Goal: Task Accomplishment & Management: Use online tool/utility

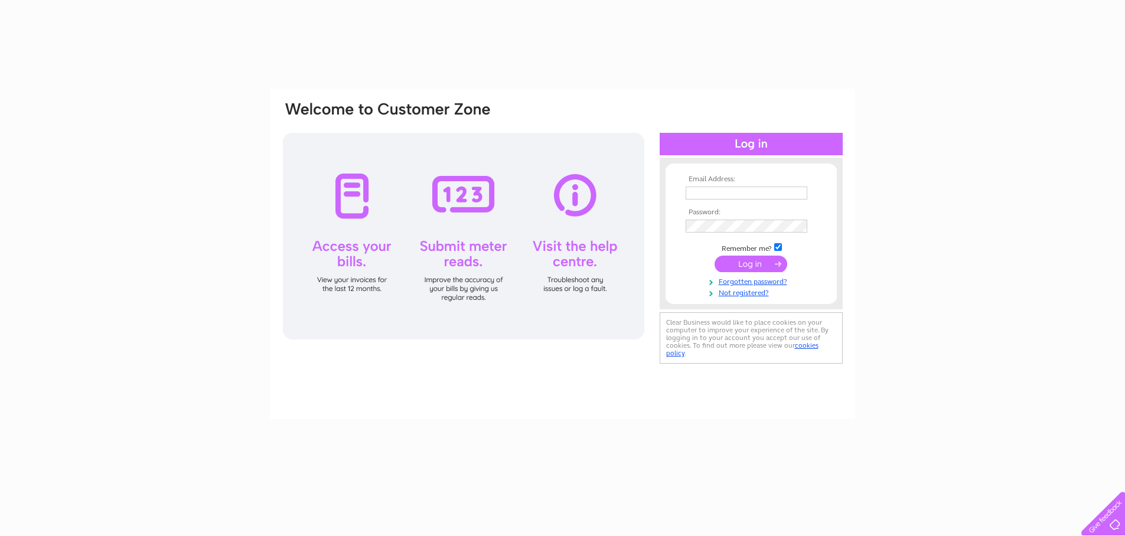
type input "[EMAIL_ADDRESS][DOMAIN_NAME]"
click at [743, 265] on input "submit" at bounding box center [751, 264] width 73 height 17
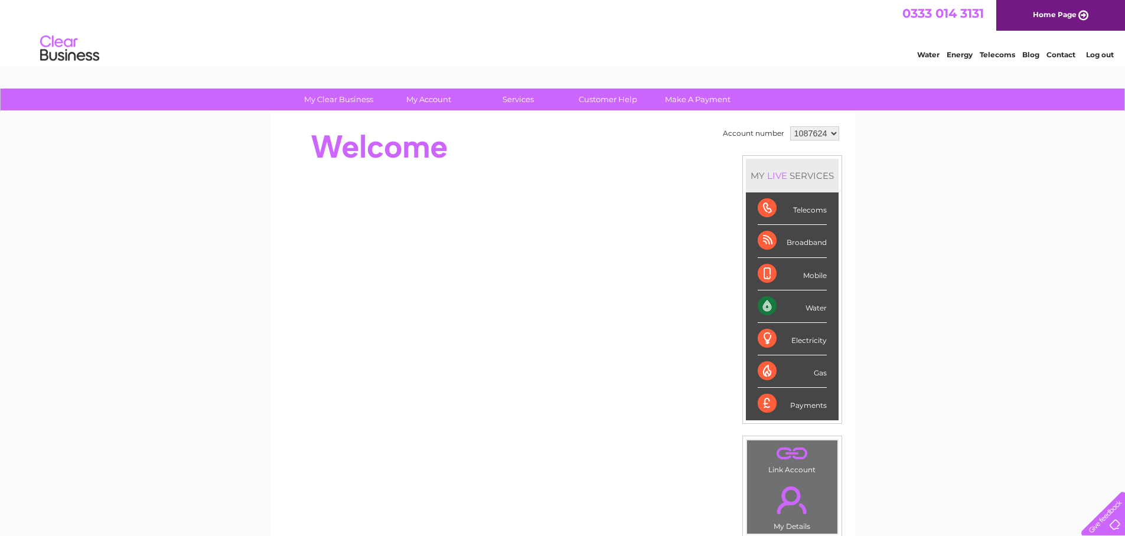
click at [790, 306] on div "Water" at bounding box center [792, 307] width 69 height 32
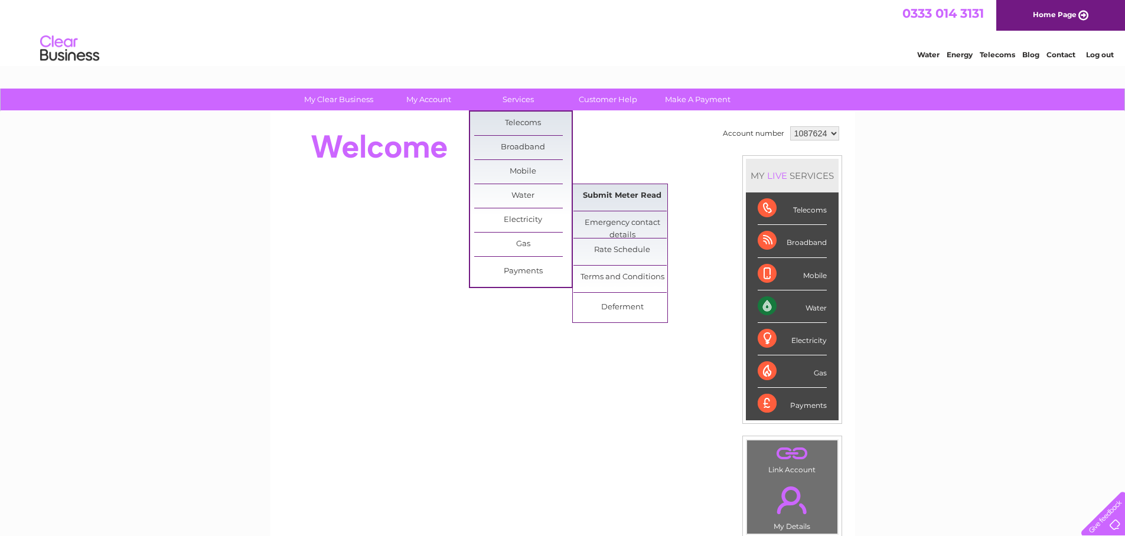
click at [636, 197] on link "Submit Meter Read" at bounding box center [622, 196] width 97 height 24
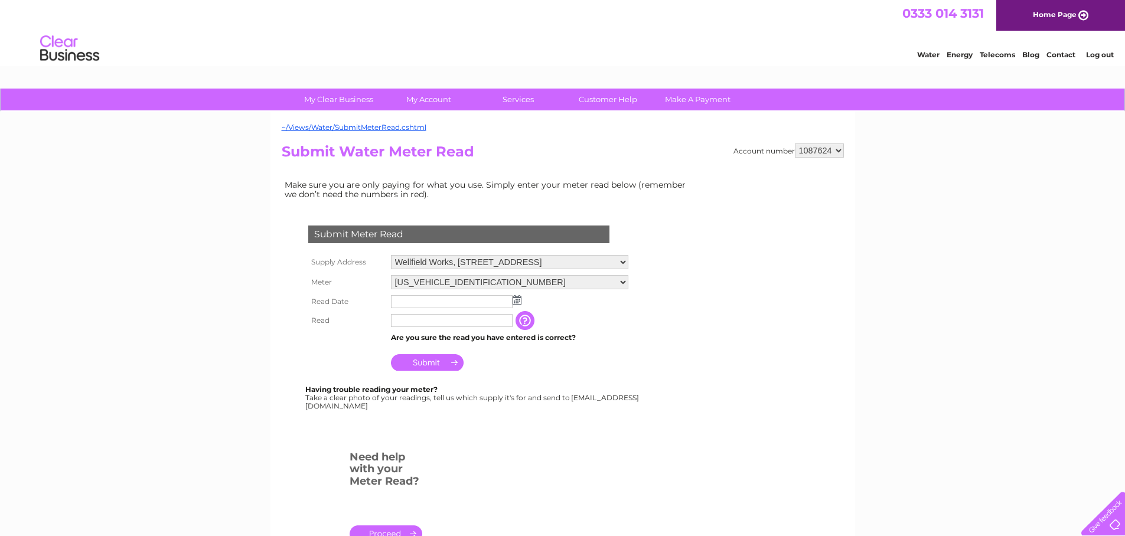
click at [520, 302] on img at bounding box center [517, 299] width 9 height 9
click at [423, 352] on link "1" at bounding box center [420, 352] width 18 height 12
type input "2025/09/01"
click at [422, 325] on input "text" at bounding box center [452, 321] width 123 height 14
type input "9067"
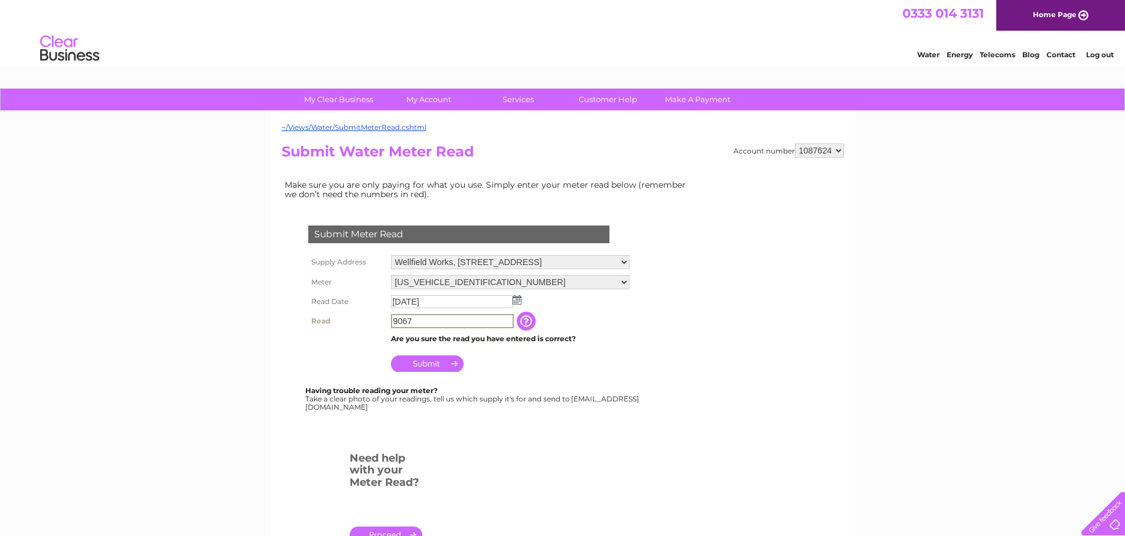
click at [441, 361] on input "Submit" at bounding box center [427, 364] width 73 height 17
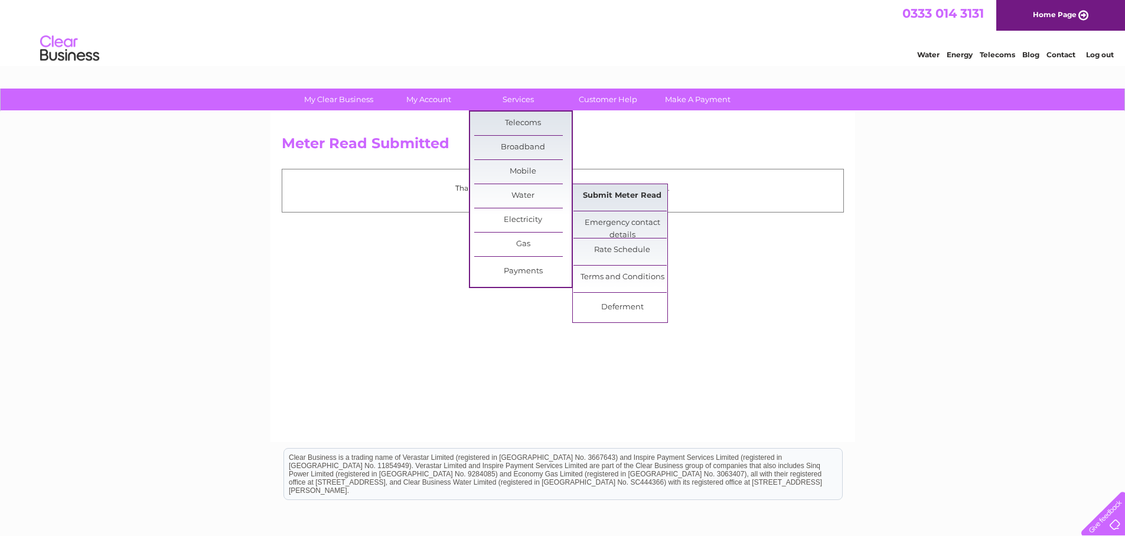
click at [612, 193] on link "Submit Meter Read" at bounding box center [622, 196] width 97 height 24
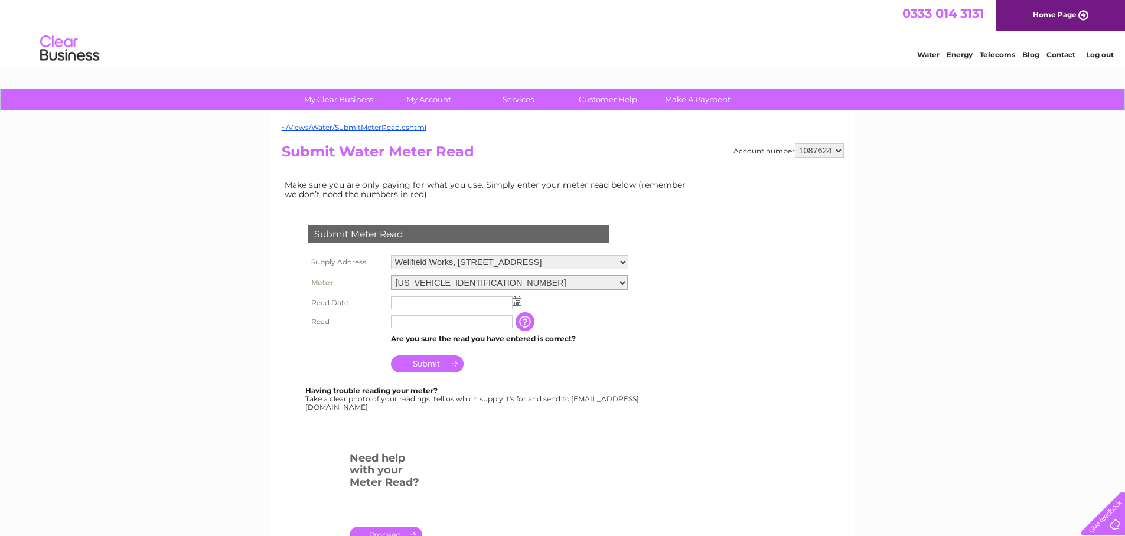
click at [628, 285] on select "[US_VEHICLE_IDENTIFICATION_NUMBER] 07100036694M133756 07100043690008251" at bounding box center [509, 282] width 237 height 15
select select "395347"
click at [391, 275] on select "06ELSTER16T045862 07100036694M133756 07100043690008251" at bounding box center [509, 282] width 237 height 15
click at [518, 301] on img at bounding box center [517, 299] width 9 height 9
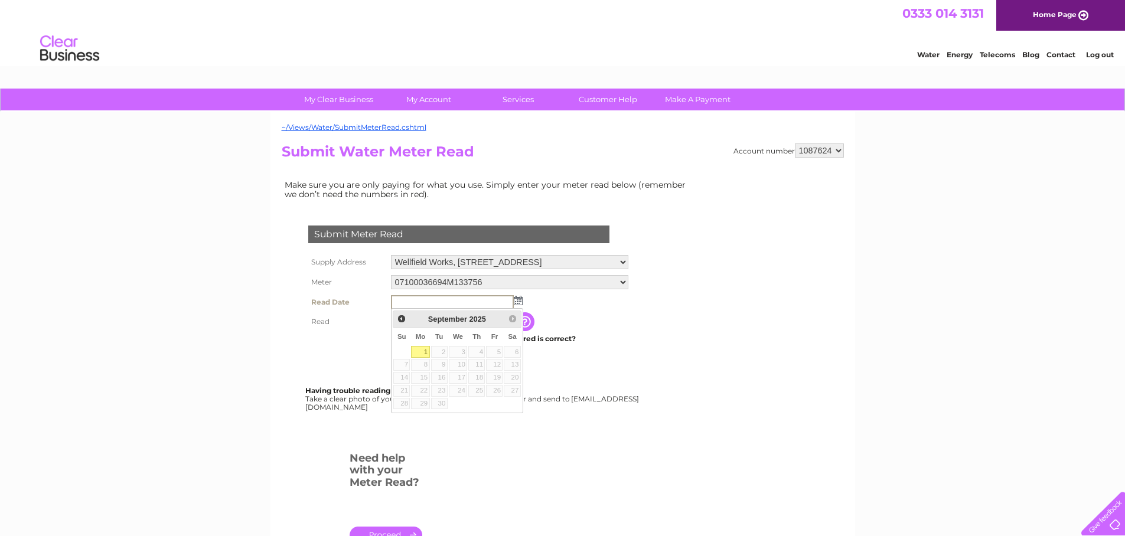
click at [426, 353] on link "1" at bounding box center [420, 352] width 18 height 12
type input "[DATE]"
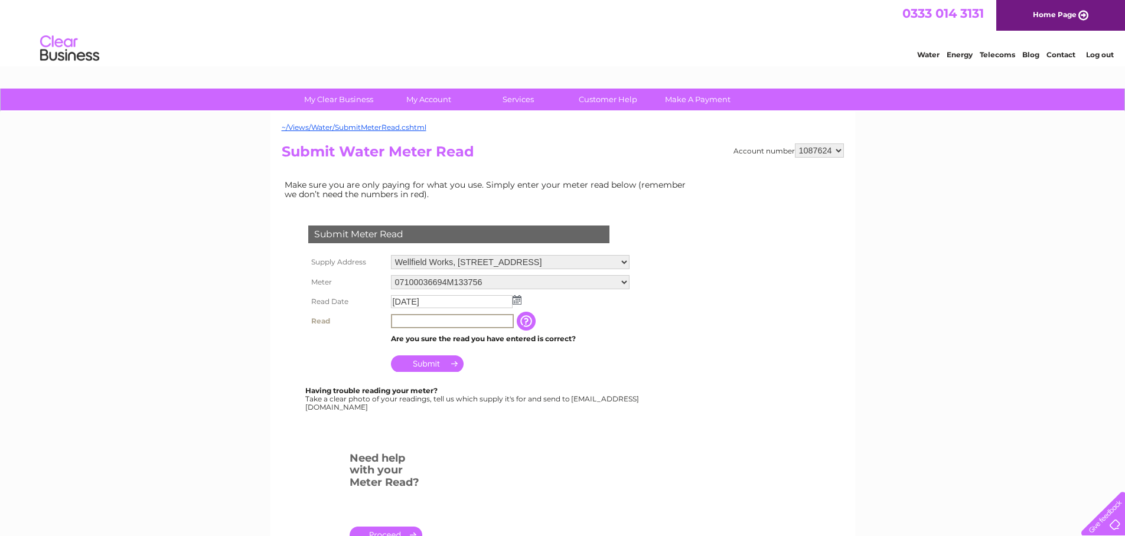
click at [406, 322] on input "text" at bounding box center [452, 321] width 123 height 14
type input "78765"
click at [436, 357] on input "Submit" at bounding box center [427, 362] width 73 height 17
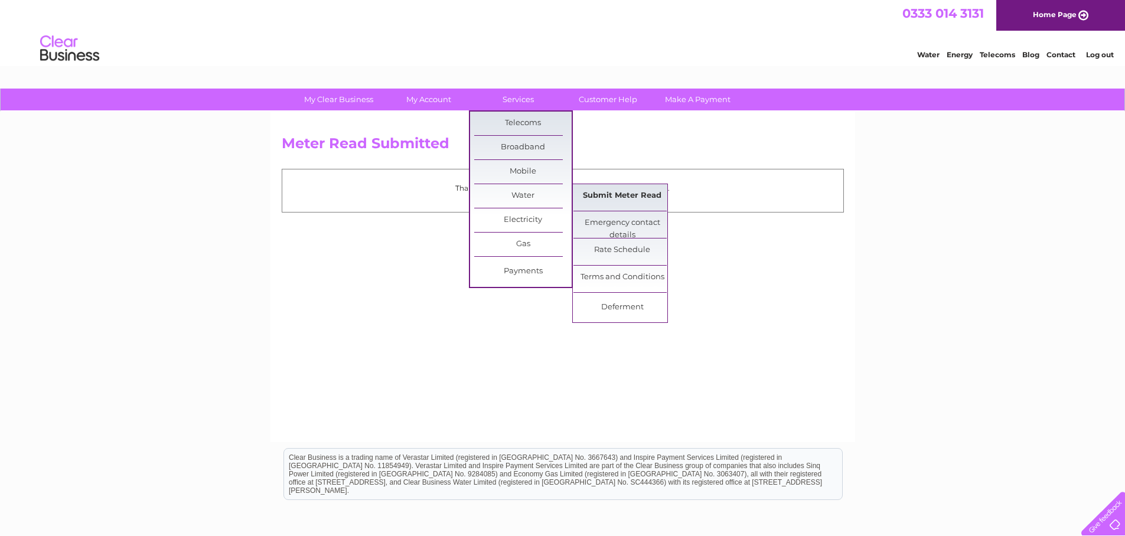
click at [611, 193] on link "Submit Meter Read" at bounding box center [622, 196] width 97 height 24
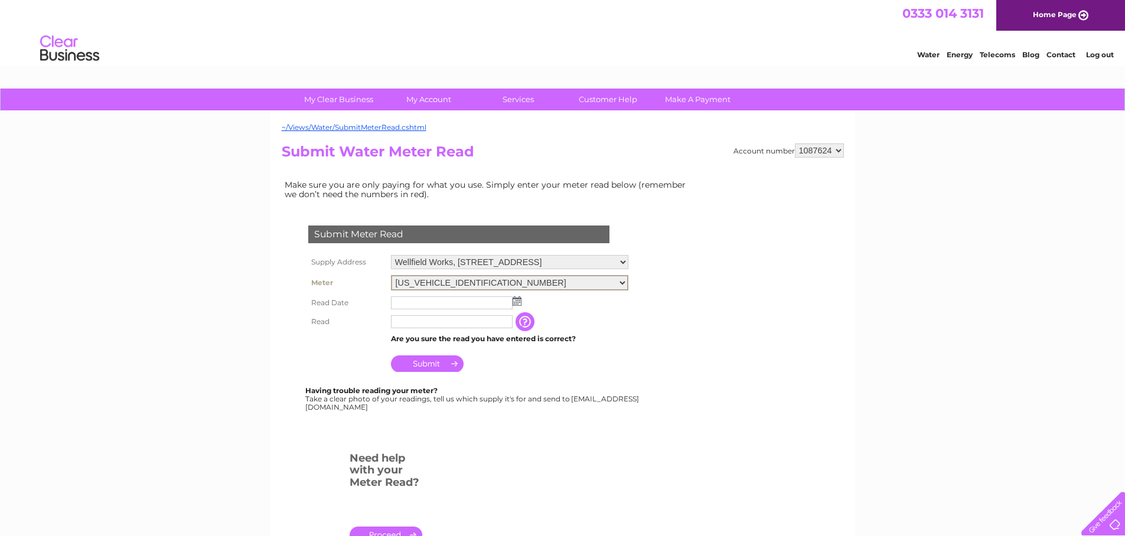
click at [518, 280] on select "06ELSTER16T045862 07100036694M133756 07100043690008251" at bounding box center [509, 282] width 237 height 15
select select "395348"
click at [391, 275] on select "06ELSTER16T045862 07100036694M133756 07100043690008251" at bounding box center [509, 282] width 237 height 15
click at [517, 301] on img at bounding box center [517, 299] width 9 height 9
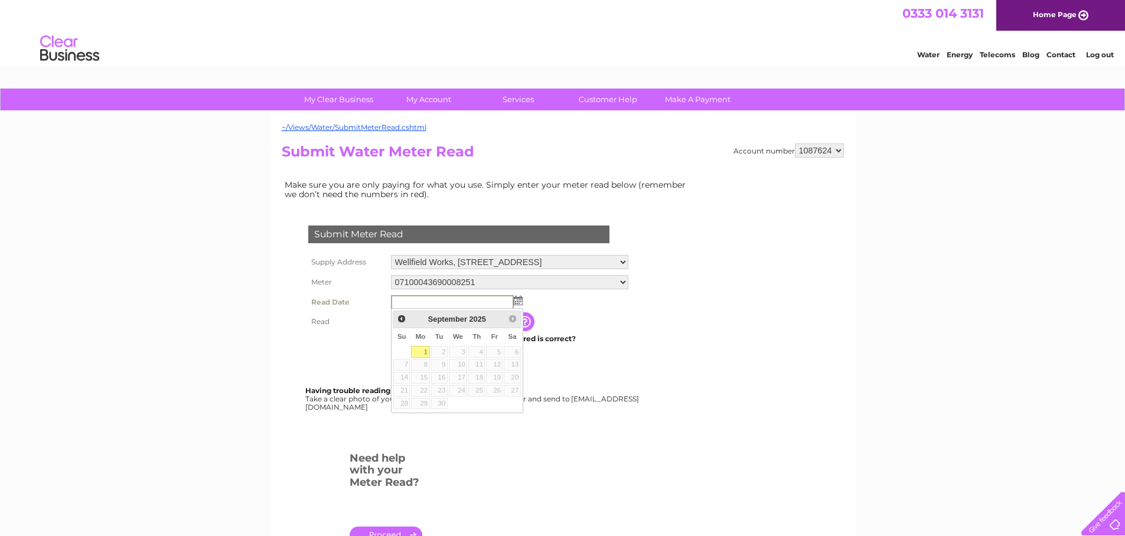
click at [425, 350] on link "1" at bounding box center [420, 352] width 18 height 12
type input "2025/09/01"
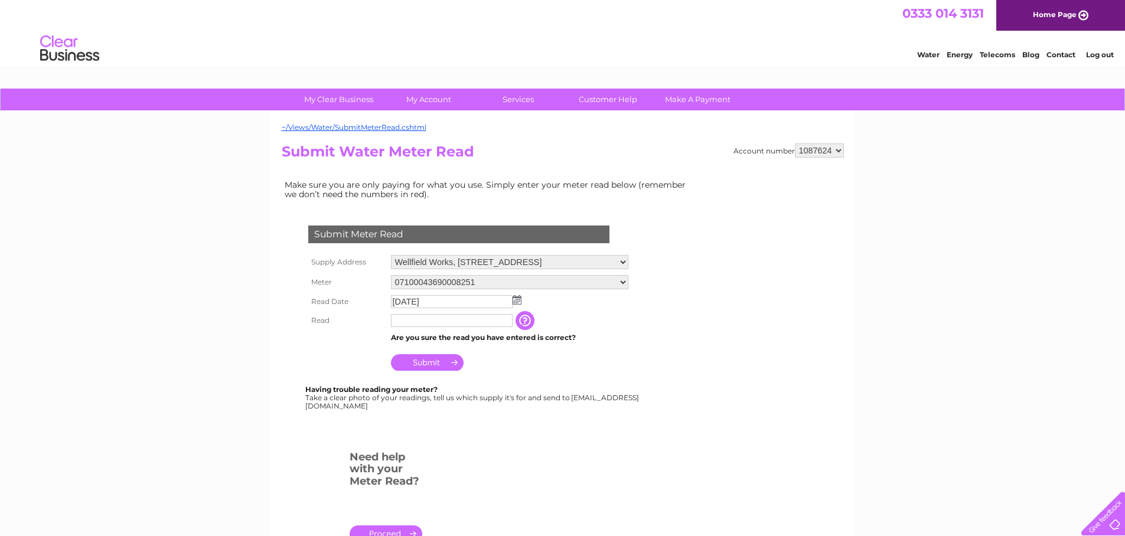
click at [425, 325] on input "text" at bounding box center [452, 320] width 122 height 13
type input "27344"
click at [445, 370] on input "Submit" at bounding box center [427, 364] width 73 height 17
